Goal: Task Accomplishment & Management: Manage account settings

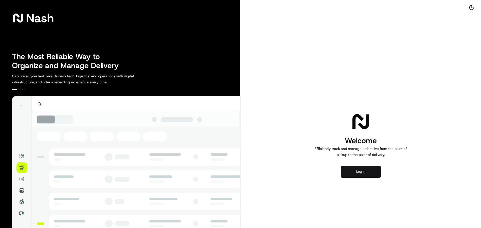
drag, startPoint x: 364, startPoint y: 170, endPoint x: 361, endPoint y: 170, distance: 3.3
click at [363, 171] on button "Log in" at bounding box center [361, 172] width 40 height 12
